Goal: Navigation & Orientation: Understand site structure

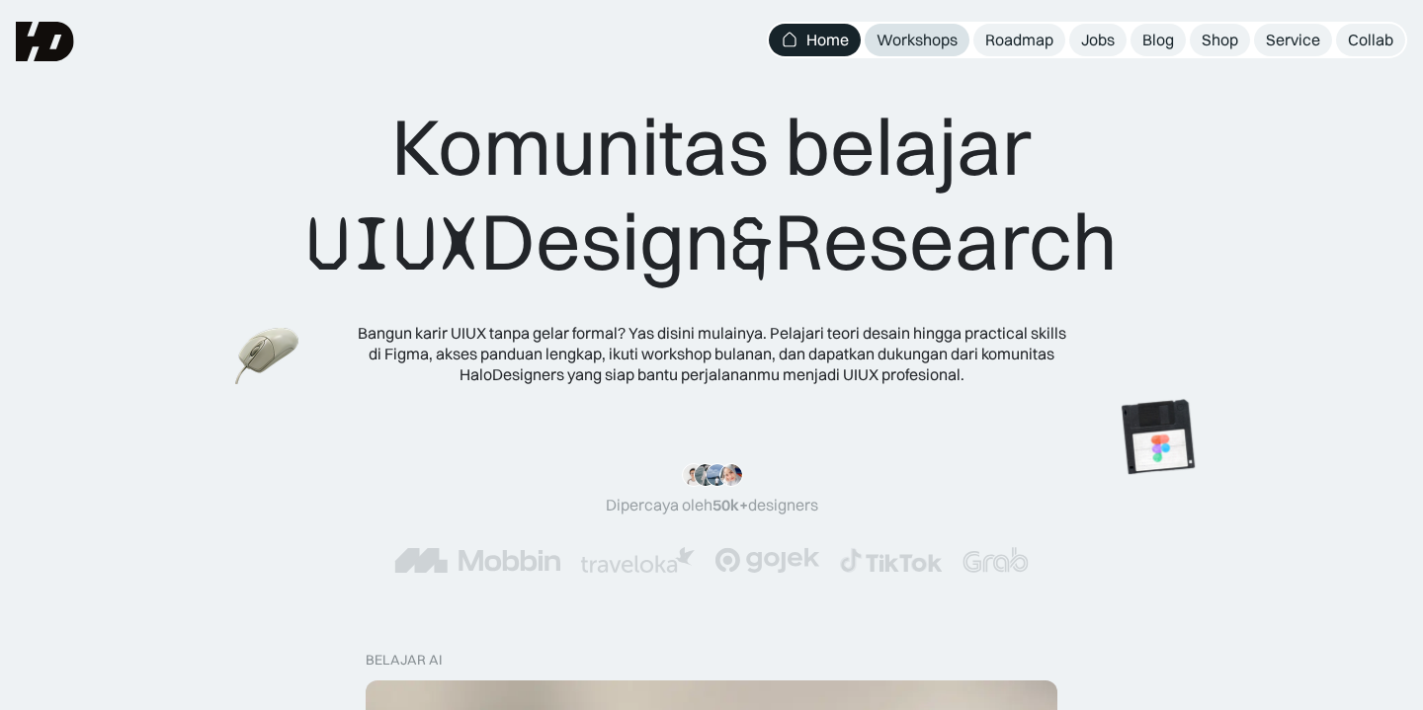
click at [942, 39] on div "Workshops" at bounding box center [916, 40] width 81 height 21
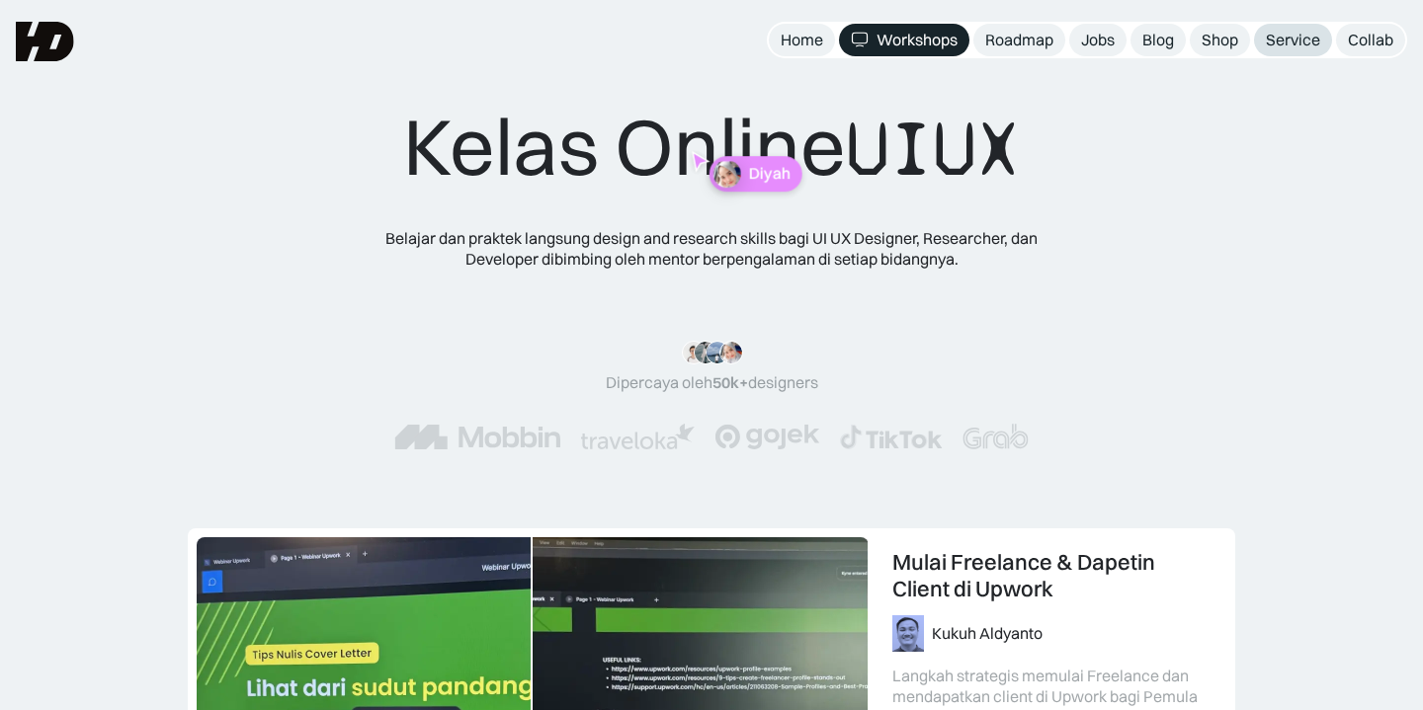
click at [1276, 38] on div "Service" at bounding box center [1293, 40] width 54 height 21
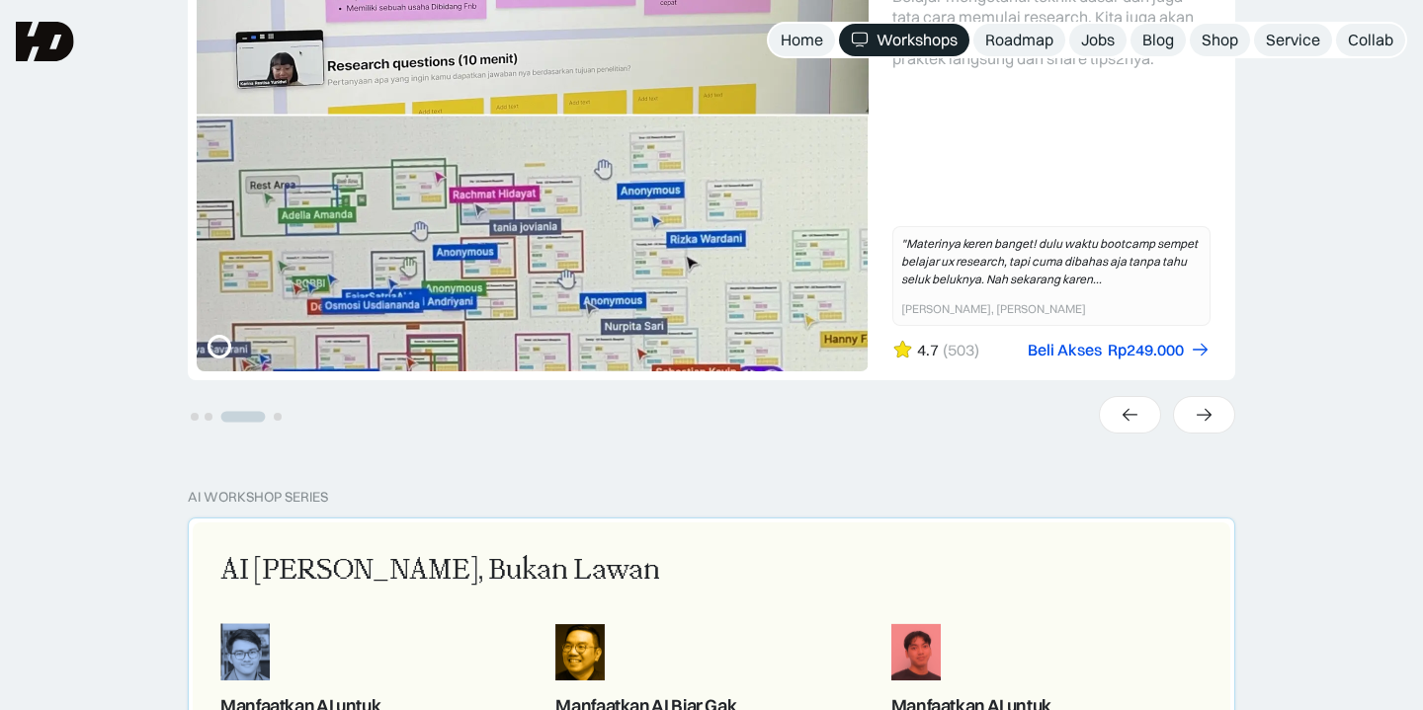
scroll to position [676, 0]
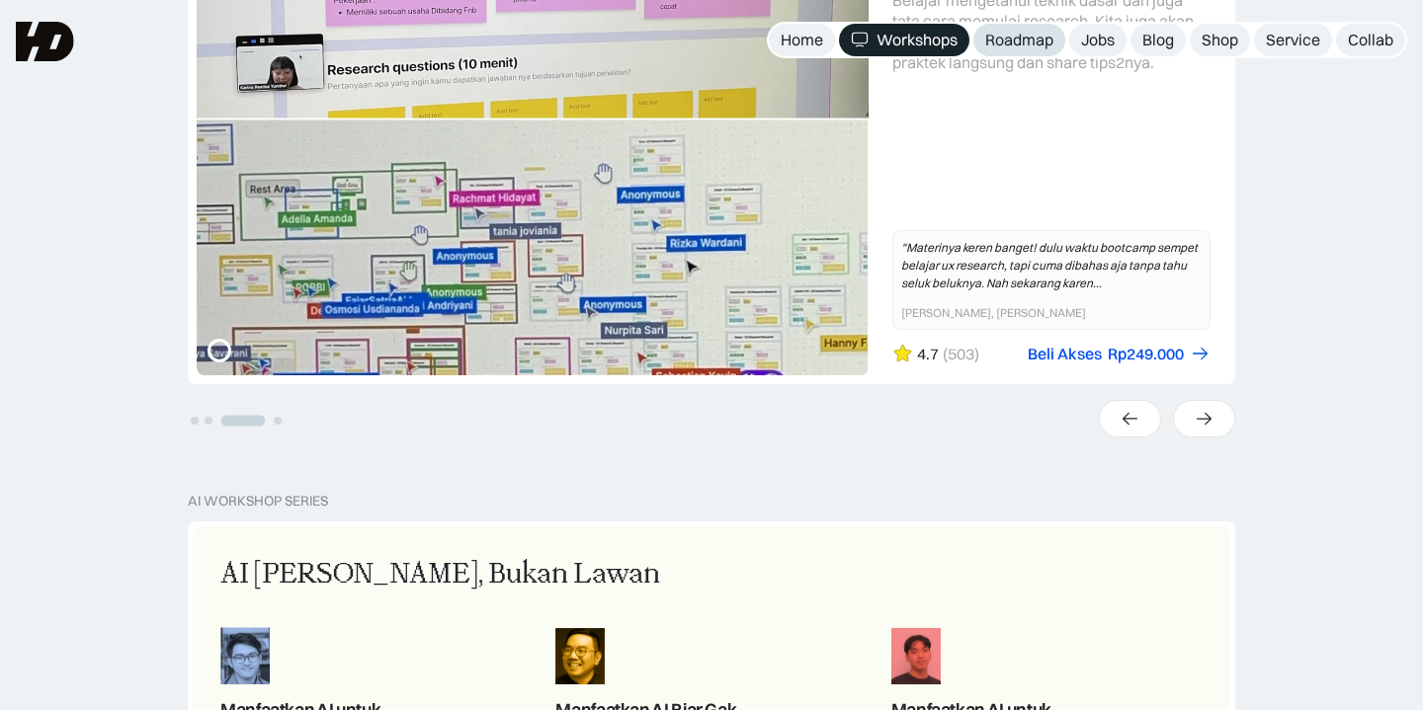
click at [1051, 34] on div "Roadmap" at bounding box center [1019, 40] width 68 height 21
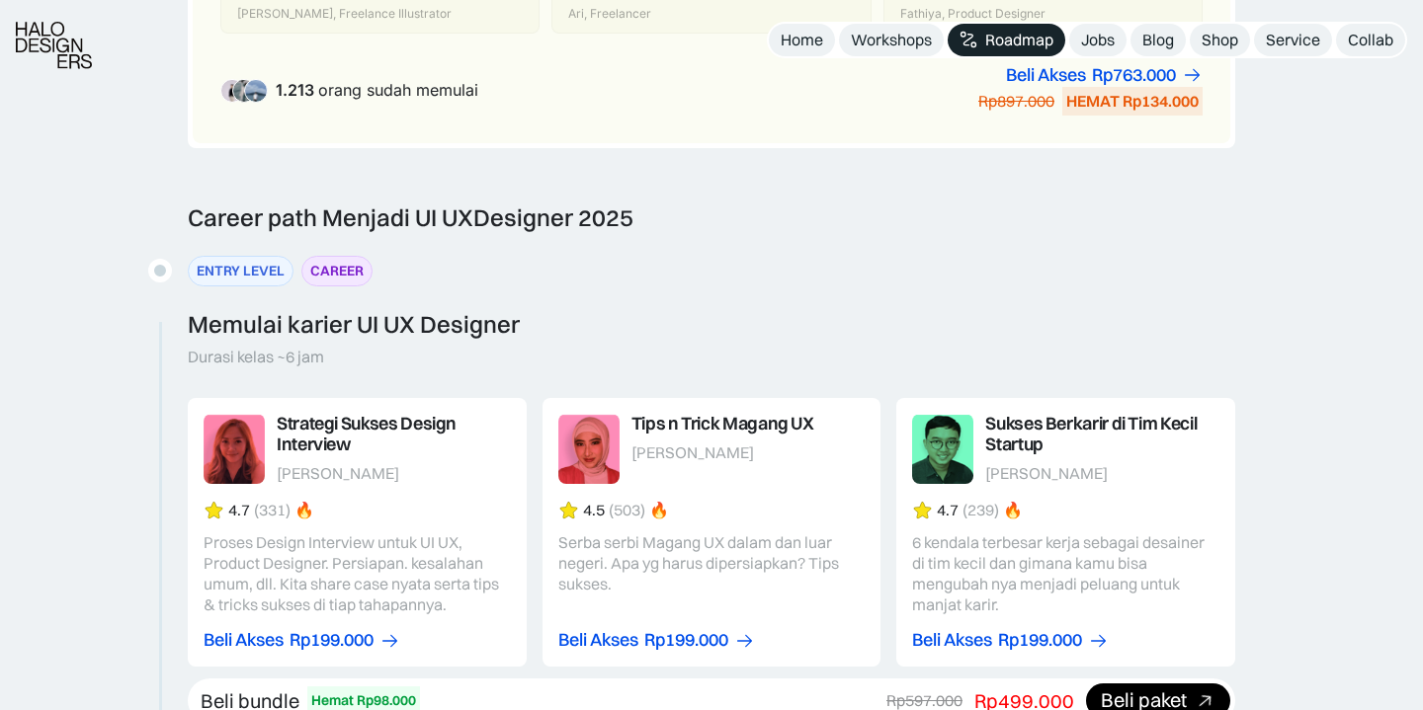
scroll to position [2011, 0]
